Goal: Obtain resource: Download file/media

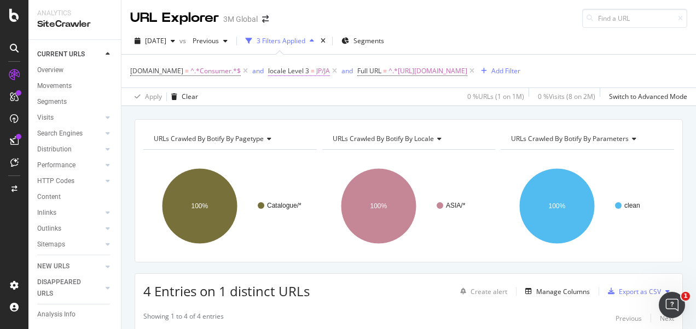
scroll to position [99, 0]
click at [179, 42] on div "button" at bounding box center [172, 41] width 13 height 7
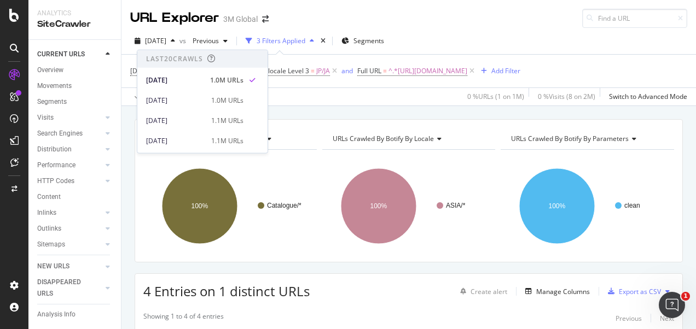
click at [507, 37] on div "2025 Aug. 24th vs Previous 3 Filters Applied Segments" at bounding box center [408, 43] width 574 height 22
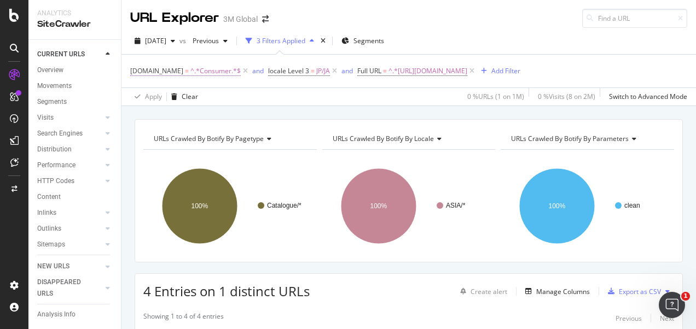
click at [200, 78] on span "^.*Consumer.*$" at bounding box center [215, 70] width 50 height 15
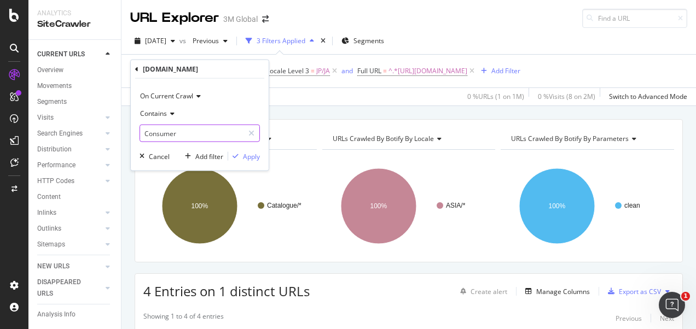
click at [180, 127] on input "Consumer" at bounding box center [191, 133] width 103 height 17
type input "Safety"
click at [246, 159] on div "Apply" at bounding box center [251, 155] width 17 height 9
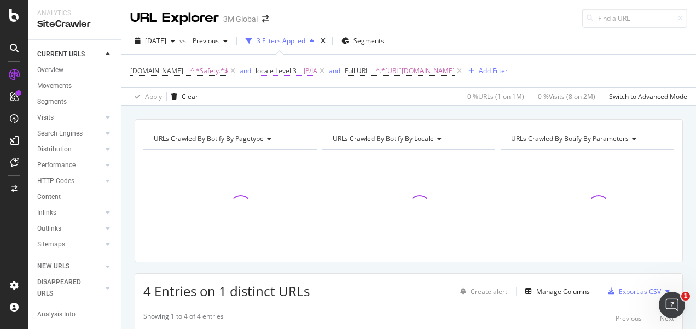
click at [298, 68] on span "=" at bounding box center [300, 70] width 4 height 9
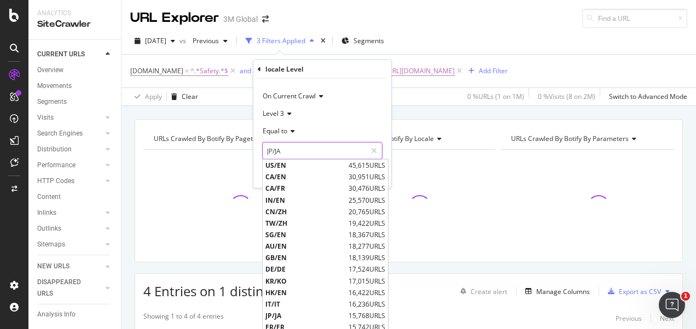
click at [294, 159] on div "JP/JA JP/JA US/EN 45,615 URLS CA/EN 30,951 URLS CA/FR 30,476 URLS IN/EN 25,570 …" at bounding box center [322, 150] width 120 height 17
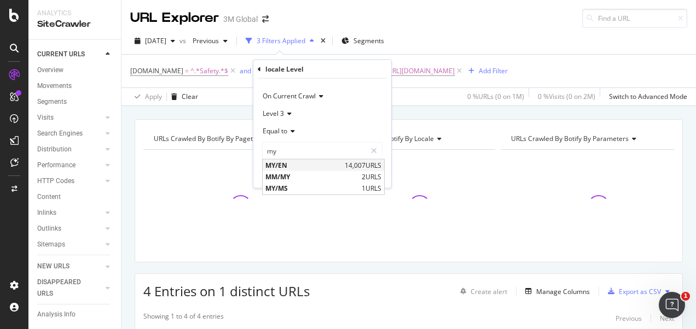
click at [302, 167] on span "MY/EN" at bounding box center [303, 165] width 77 height 9
type input "MY/EN"
click at [375, 174] on div "Apply" at bounding box center [373, 173] width 17 height 9
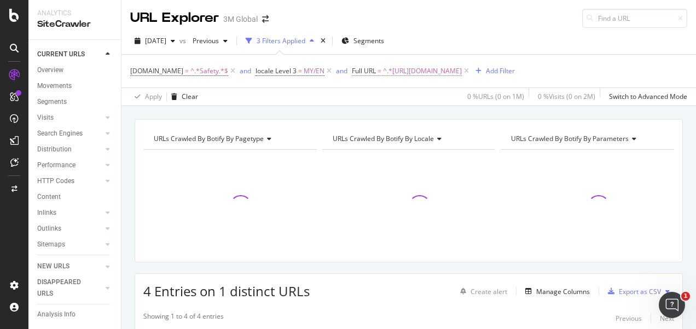
click at [462, 68] on span "^.*[URL][DOMAIN_NAME]" at bounding box center [422, 70] width 79 height 15
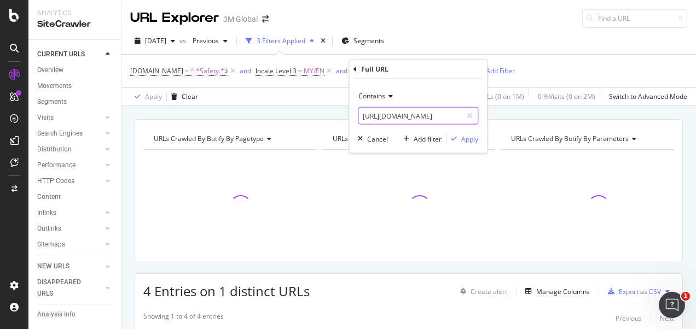
click at [439, 117] on input "[URL][DOMAIN_NAME]" at bounding box center [409, 115] width 103 height 17
paste input "3m.com.my/3M/en_MY/p/d/v000060357"
type input "https://www.3m.com.my/3M/en_MY/p/d/v000060357"
click at [465, 138] on div "Apply" at bounding box center [469, 138] width 17 height 9
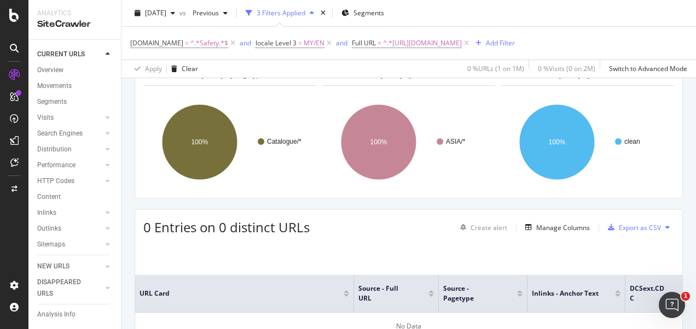
scroll to position [109, 0]
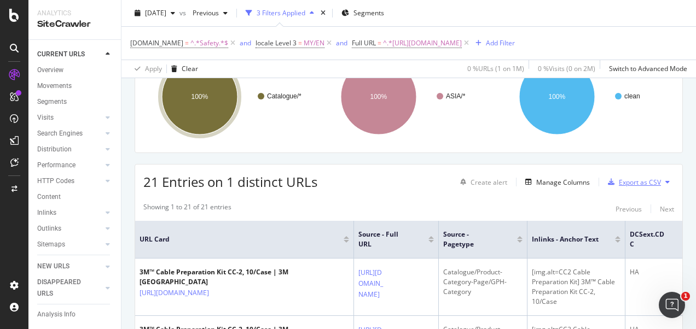
click at [622, 183] on div "Export as CSV" at bounding box center [639, 182] width 42 height 9
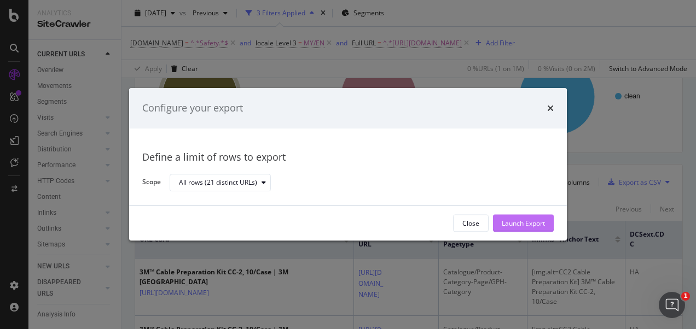
click at [524, 220] on div "Launch Export" at bounding box center [522, 223] width 43 height 9
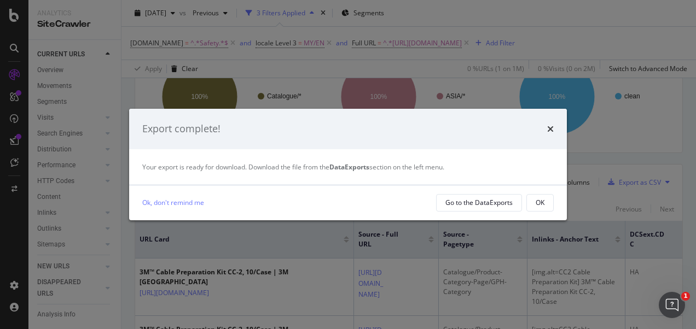
click at [539, 201] on div "OK" at bounding box center [539, 202] width 9 height 9
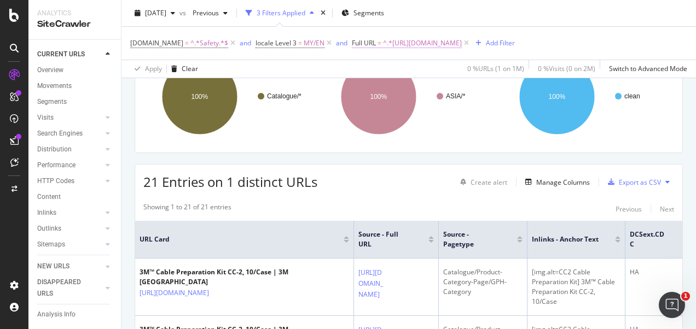
click at [462, 42] on span "^.*https://www.3m.com.my/3M/en_MY/p/d/v000060357.*$" at bounding box center [422, 43] width 79 height 15
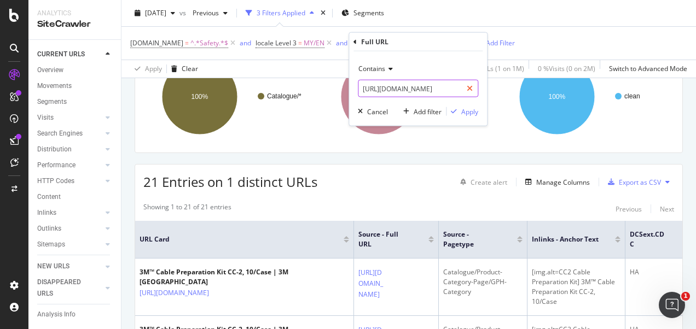
click at [466, 90] on div at bounding box center [470, 88] width 16 height 17
click at [453, 88] on input "text" at bounding box center [417, 88] width 119 height 17
paste input "https://www.3m.com.my/3M/en_MY/p/d/v000060541"
type input "https://www.3m.com.my/3M/en_MY/p/d/v000060541"
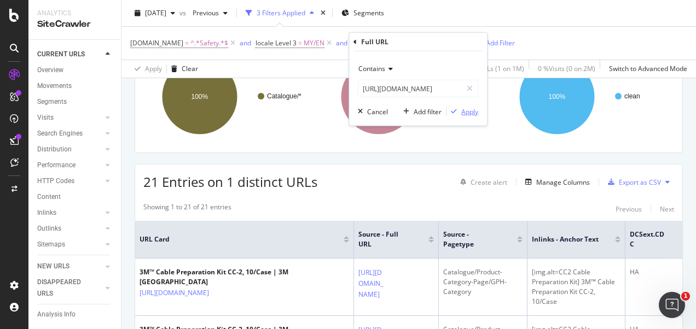
click at [464, 107] on div "Apply" at bounding box center [469, 111] width 17 height 9
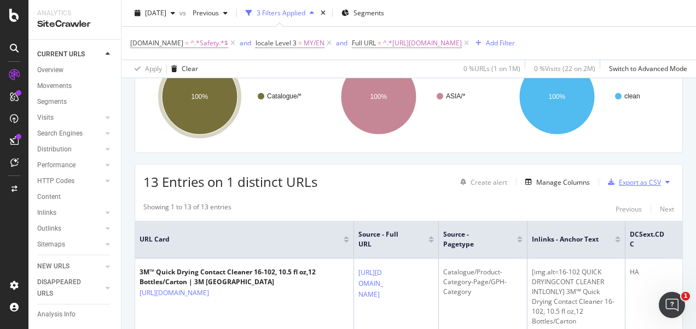
click at [635, 184] on div "Export as CSV" at bounding box center [639, 182] width 42 height 9
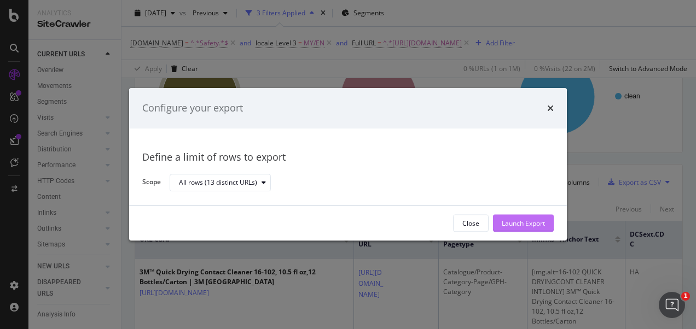
click at [510, 223] on div "Launch Export" at bounding box center [522, 223] width 43 height 9
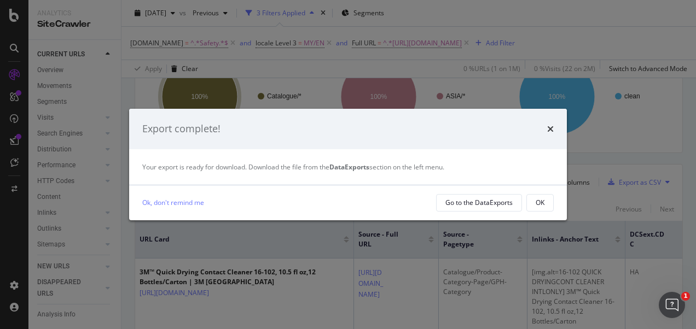
drag, startPoint x: 538, startPoint y: 201, endPoint x: 534, endPoint y: 153, distance: 48.2
click at [539, 202] on div "OK" at bounding box center [539, 202] width 9 height 9
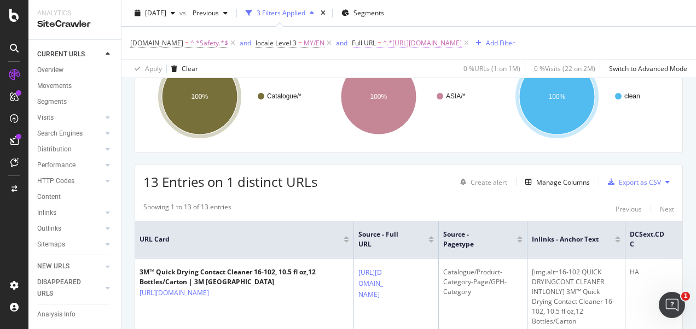
click at [462, 39] on span "^.*https://www.3m.com.my/3M/en_MY/p/d/v000060541.*$" at bounding box center [422, 43] width 79 height 15
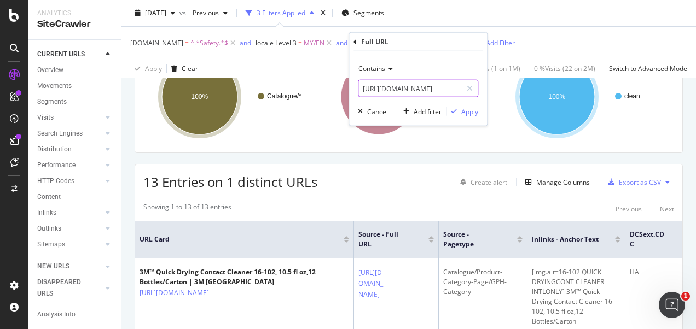
click at [435, 91] on input "https://www.3m.com.my/3M/en_MY/p/d/v000060541" at bounding box center [409, 88] width 103 height 17
paste input "c/v000060357"
type input "https://www.3m.com.my/3M/en_MY/p/dc/v000060357"
click at [464, 108] on div "Apply" at bounding box center [469, 111] width 17 height 9
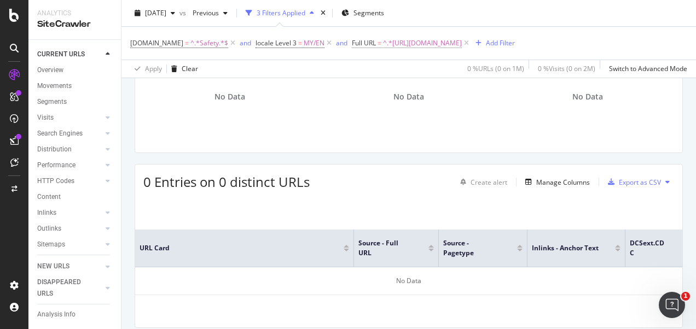
click at [462, 45] on span "^.*https://www.3m.com.my/3M/en_MY/p/dc/v000060357.*$" at bounding box center [422, 43] width 79 height 15
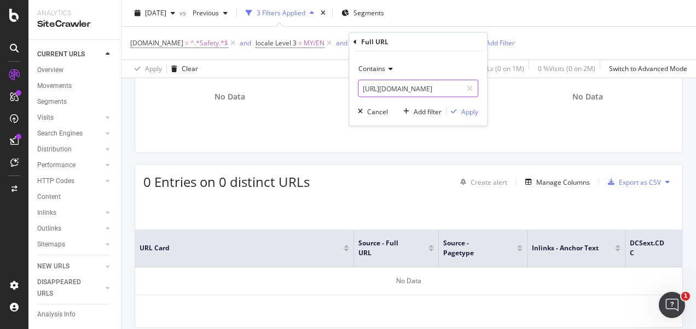
click at [447, 95] on input "https://www.3m.com.my/3M/en_MY/p/dc/v000060357" at bounding box center [409, 88] width 103 height 17
click at [465, 89] on div at bounding box center [470, 88] width 16 height 17
click at [425, 86] on input "text" at bounding box center [417, 88] width 119 height 17
paste input "https://www.3m.com.my/3M/en_MY/p/dc/v000060541"
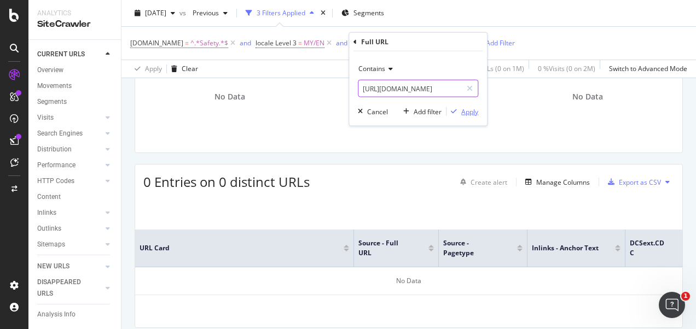
type input "https://www.3m.com.my/3M/en_MY/p/dc/v000060541"
click at [464, 110] on div "Apply" at bounding box center [469, 111] width 17 height 9
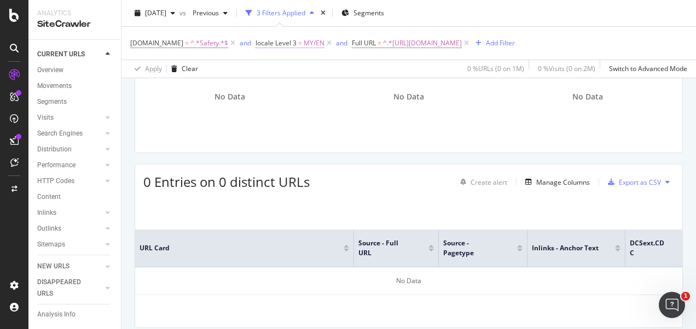
click at [278, 39] on span "locale Level 3" at bounding box center [275, 42] width 41 height 9
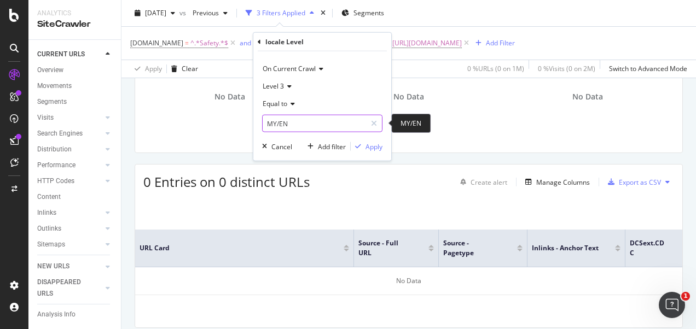
click at [300, 127] on input "MY/EN" at bounding box center [313, 123] width 103 height 17
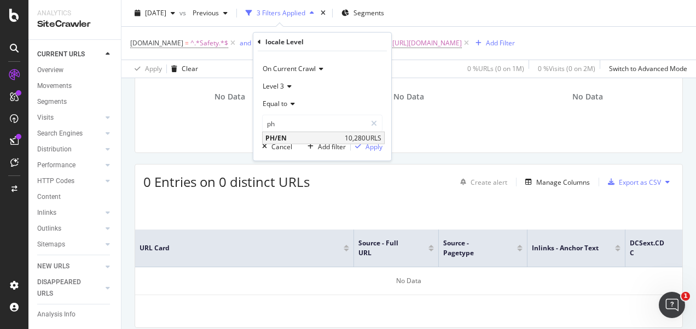
click at [355, 134] on span "10,280 URLS" at bounding box center [362, 137] width 37 height 9
type input "PH/EN"
drag, startPoint x: 371, startPoint y: 142, endPoint x: 387, endPoint y: 148, distance: 17.0
click at [372, 142] on div "Apply" at bounding box center [373, 146] width 17 height 9
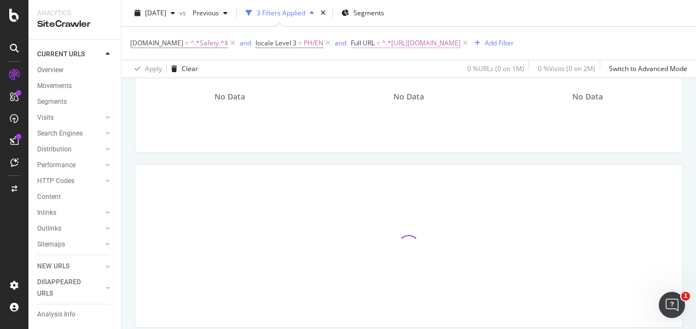
click at [441, 42] on span "^.*https://www.3m.com.my/3M/en_MY/p/dc/v000060541.*$" at bounding box center [421, 43] width 79 height 15
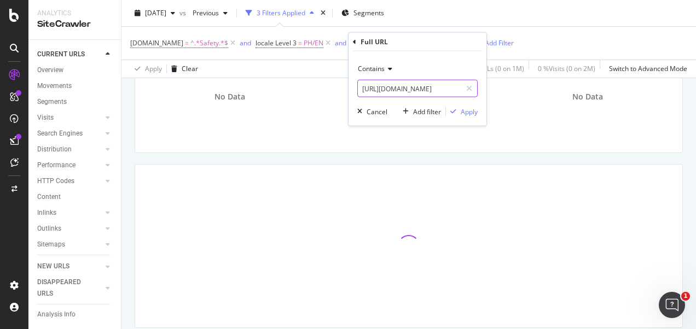
drag, startPoint x: 467, startPoint y: 91, endPoint x: 454, endPoint y: 88, distance: 12.9
click at [465, 90] on div at bounding box center [469, 88] width 16 height 17
click at [453, 88] on input "text" at bounding box center [417, 88] width 119 height 17
paste input "https://www.3mphilippines.com.ph/3M/en_PH/p/d/v000060541"
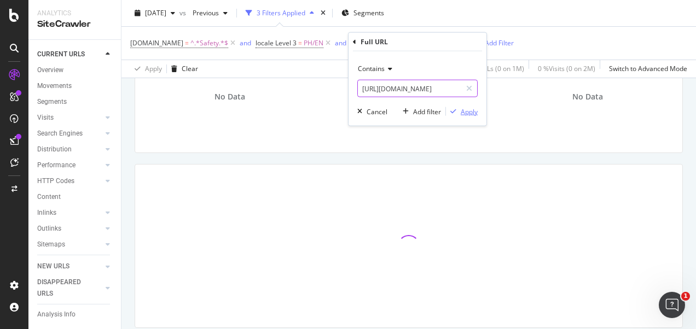
type input "https://www.3mphilippines.com.ph/3M/en_PH/p/d/v000060541"
click at [463, 110] on div "Apply" at bounding box center [468, 111] width 17 height 9
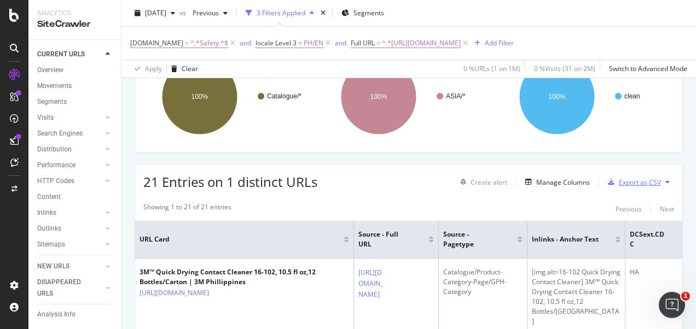
click at [618, 185] on div "Export as CSV" at bounding box center [639, 182] width 42 height 9
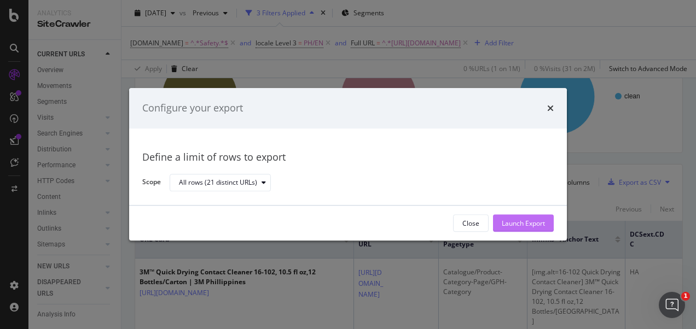
click at [531, 227] on div "Launch Export" at bounding box center [522, 223] width 43 height 9
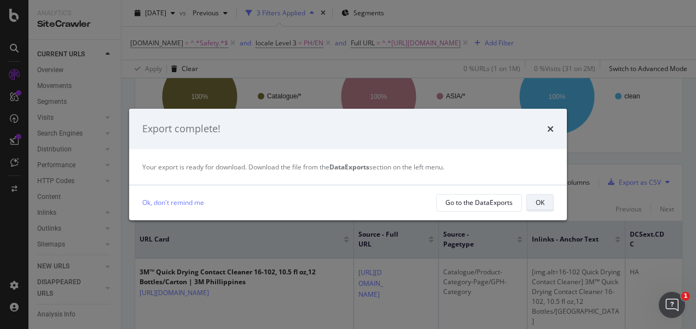
click at [536, 202] on div "OK" at bounding box center [539, 202] width 9 height 9
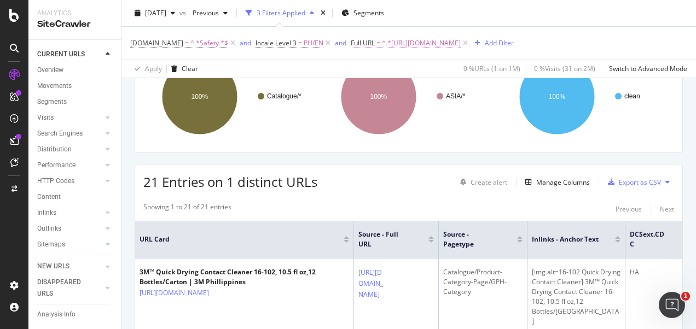
click at [460, 44] on span "^.*https://www.3mphilippines.com.ph/3M/en_PH/p/d/v000060541.*$" at bounding box center [421, 43] width 79 height 15
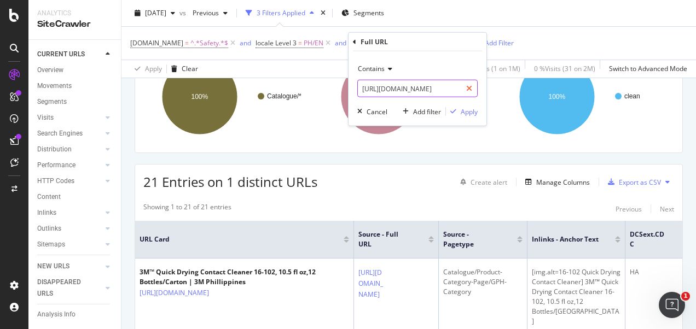
click at [474, 83] on div at bounding box center [469, 88] width 16 height 17
click at [449, 89] on input "text" at bounding box center [417, 88] width 119 height 17
paste input "https://www.3mphilippines.com.ph/3M/en_PH/p/d/v000060541"
type input "https://www.3mphilippines.com.ph/3M/en_PH/p/d/v000060541"
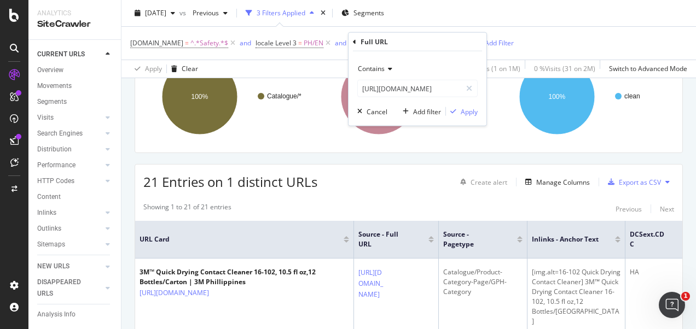
scroll to position [0, 0]
click at [470, 89] on icon at bounding box center [469, 89] width 6 height 8
click at [459, 87] on input "text" at bounding box center [417, 88] width 119 height 17
paste input "https://www.3mphilippines.com.ph/3M/en_PH/p/dc/v000060541"
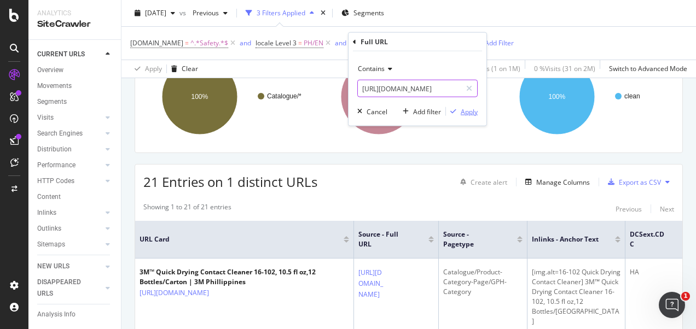
type input "https://www.3mphilippines.com.ph/3M/en_PH/p/dc/v000060541"
click at [464, 109] on div "Apply" at bounding box center [468, 111] width 17 height 9
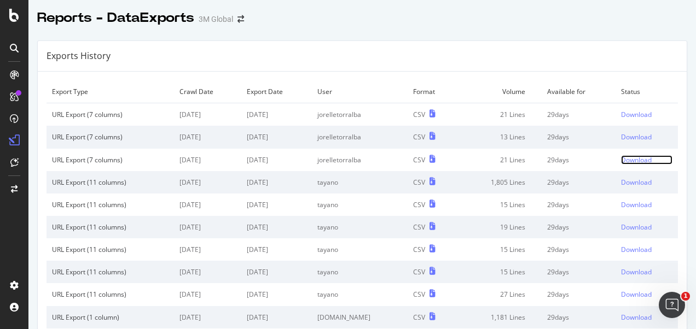
click at [621, 162] on div "Download" at bounding box center [636, 159] width 31 height 9
click at [628, 136] on div "Download" at bounding box center [636, 136] width 31 height 9
click at [622, 113] on div "Download" at bounding box center [636, 114] width 31 height 9
